Goal: Navigation & Orientation: Find specific page/section

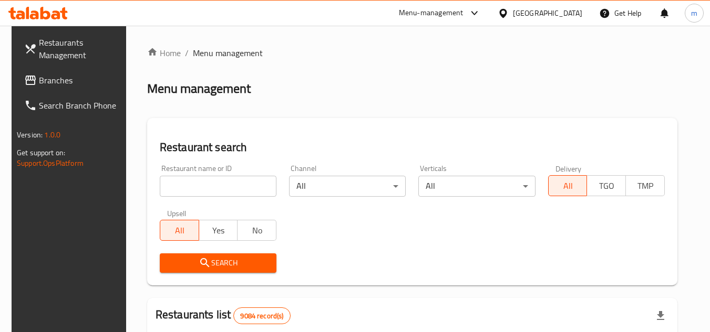
click at [565, 12] on div "[GEOGRAPHIC_DATA]" at bounding box center [547, 13] width 69 height 12
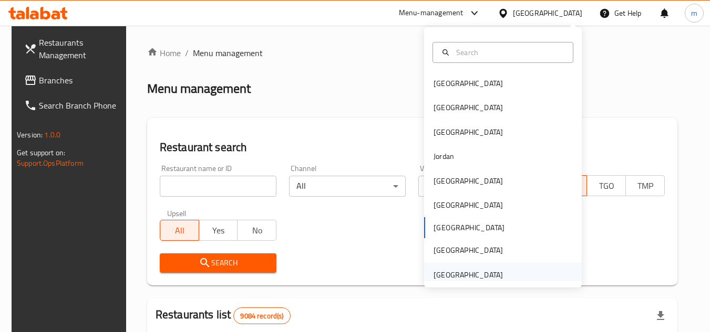
click at [452, 276] on div "[GEOGRAPHIC_DATA]" at bounding box center [467, 275] width 69 height 12
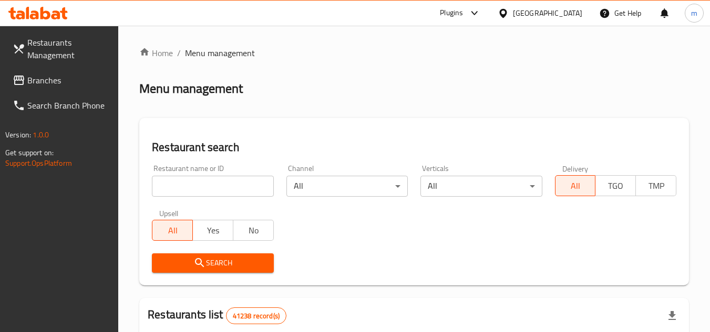
click at [42, 79] on span "Branches" at bounding box center [68, 80] width 83 height 13
